Goal: Navigation & Orientation: Go to known website

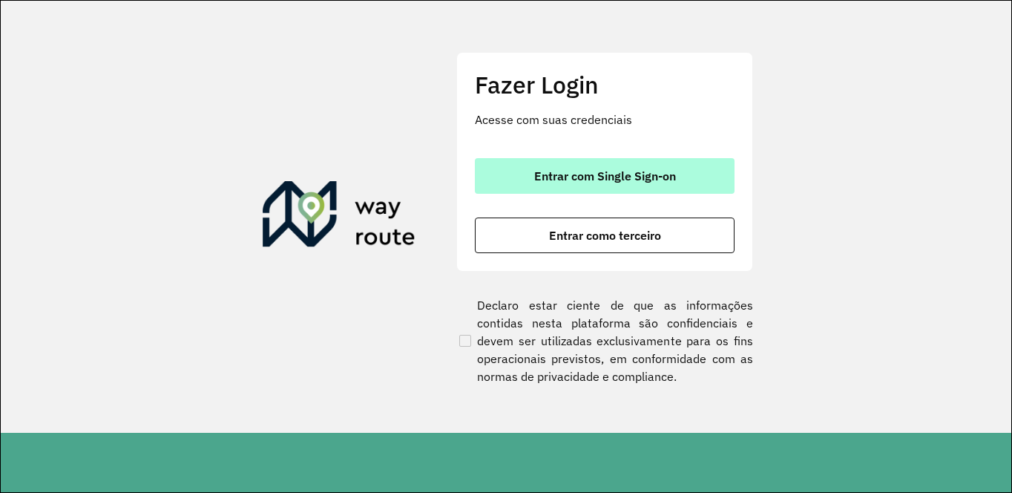
click at [574, 180] on span "Entrar com Single Sign-on" at bounding box center [605, 176] width 142 height 12
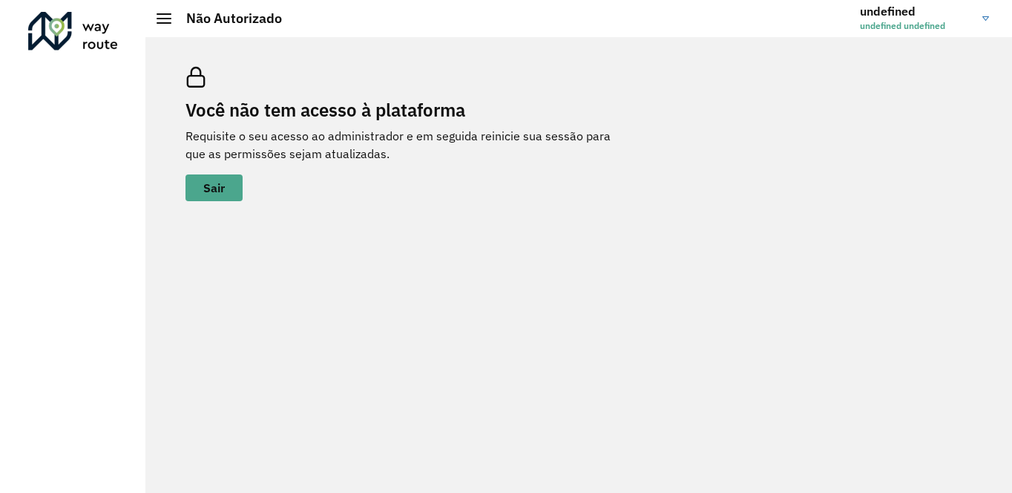
click at [986, 24] on link "undefined undefined undefined" at bounding box center [930, 18] width 140 height 39
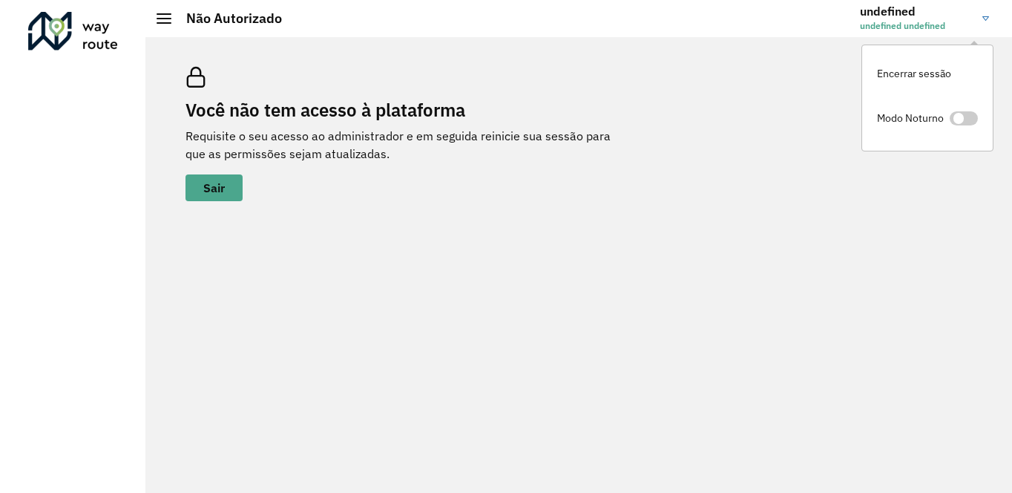
click at [599, 194] on div "Você não tem acesso à plataforma Requisite o seu acesso ao administrador e em s…" at bounding box center [408, 134] width 445 height 134
